Goal: Task Accomplishment & Management: Complete application form

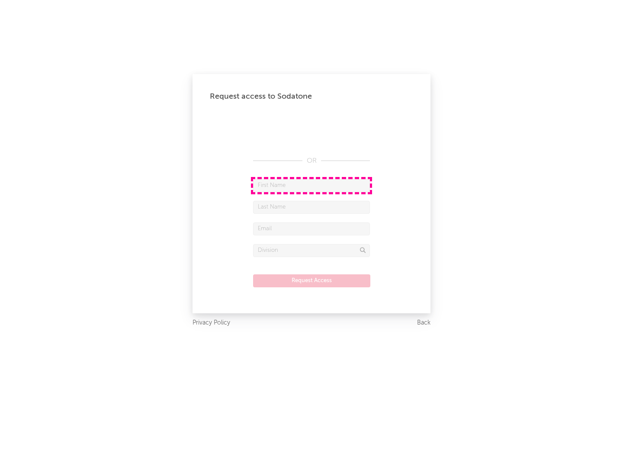
click at [312, 185] on input "text" at bounding box center [311, 185] width 117 height 13
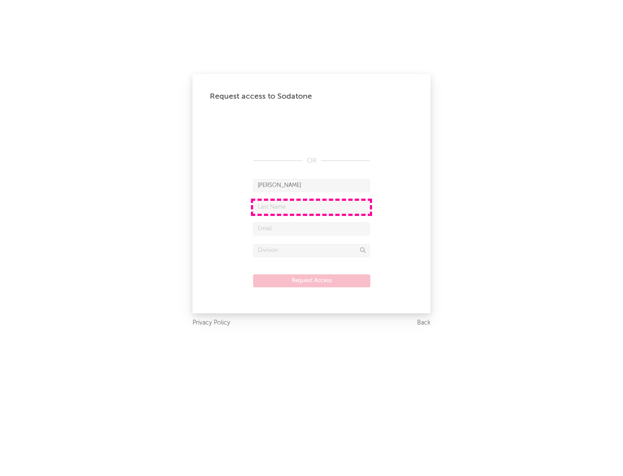
type input "[PERSON_NAME]"
click at [312, 207] on input "text" at bounding box center [311, 207] width 117 height 13
type input "[PERSON_NAME]"
click at [312, 229] on input "text" at bounding box center [311, 228] width 117 height 13
type input "[EMAIL_ADDRESS][DOMAIN_NAME]"
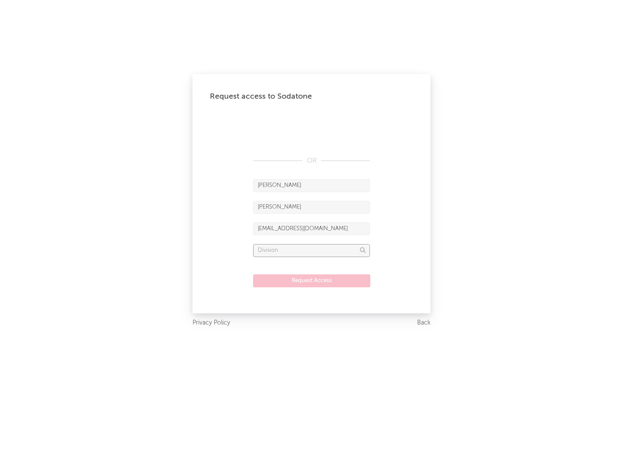
click at [312, 250] on input "text" at bounding box center [311, 250] width 117 height 13
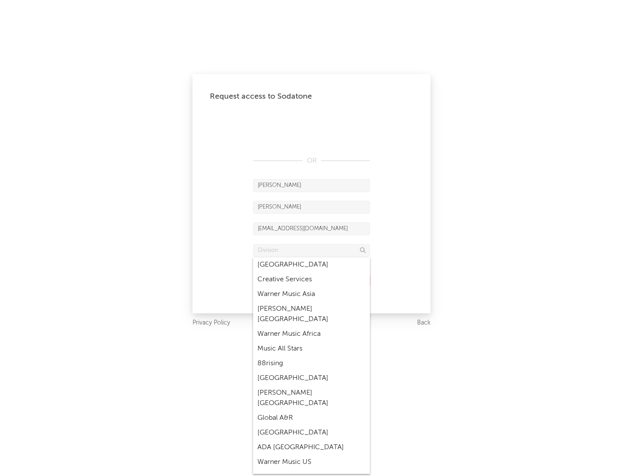
click at [309, 342] on div "Music All Stars" at bounding box center [311, 349] width 117 height 15
type input "Music All Stars"
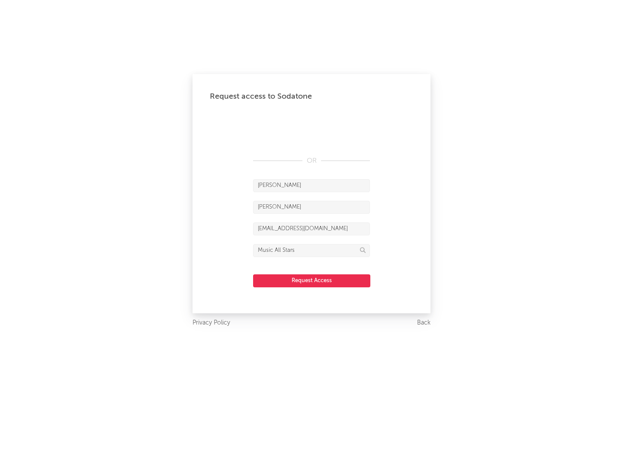
click at [312, 280] on button "Request Access" at bounding box center [311, 280] width 117 height 13
